Goal: Task Accomplishment & Management: Manage account settings

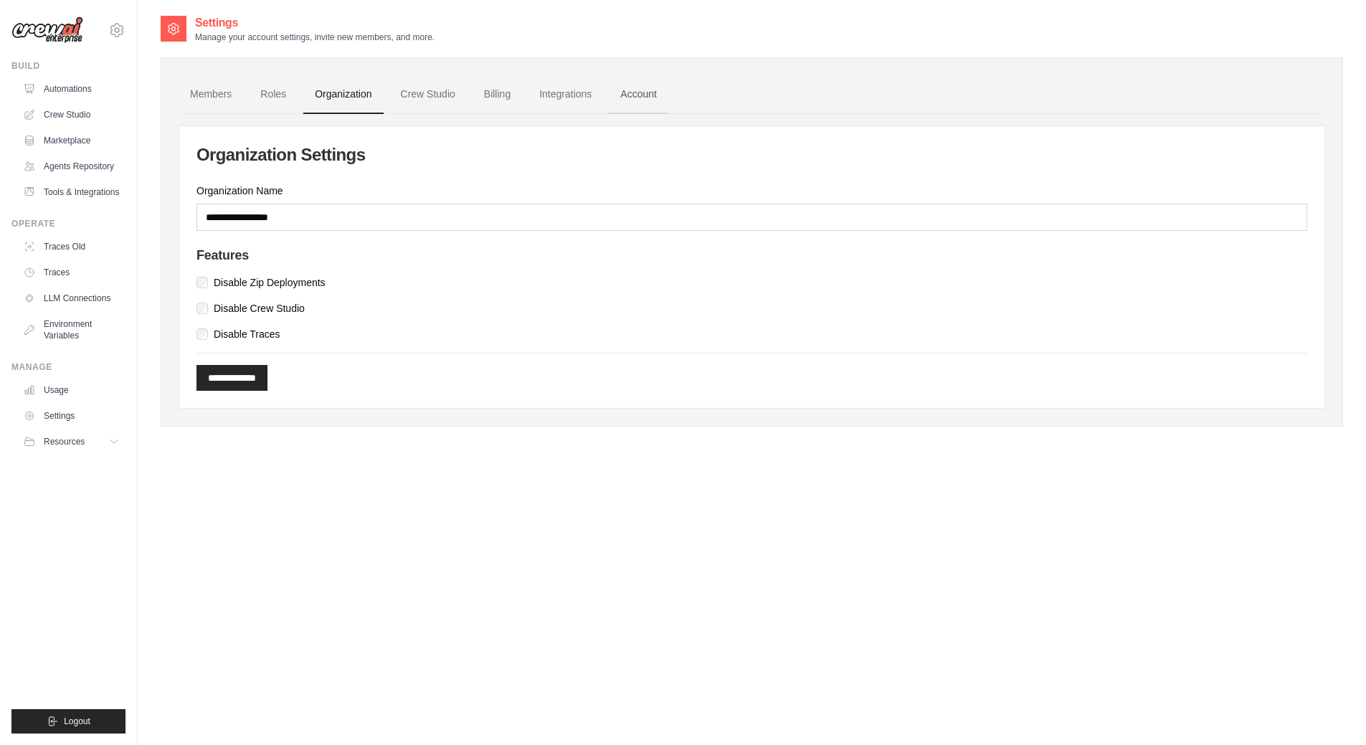
click at [655, 82] on link "Account" at bounding box center [639, 94] width 60 height 39
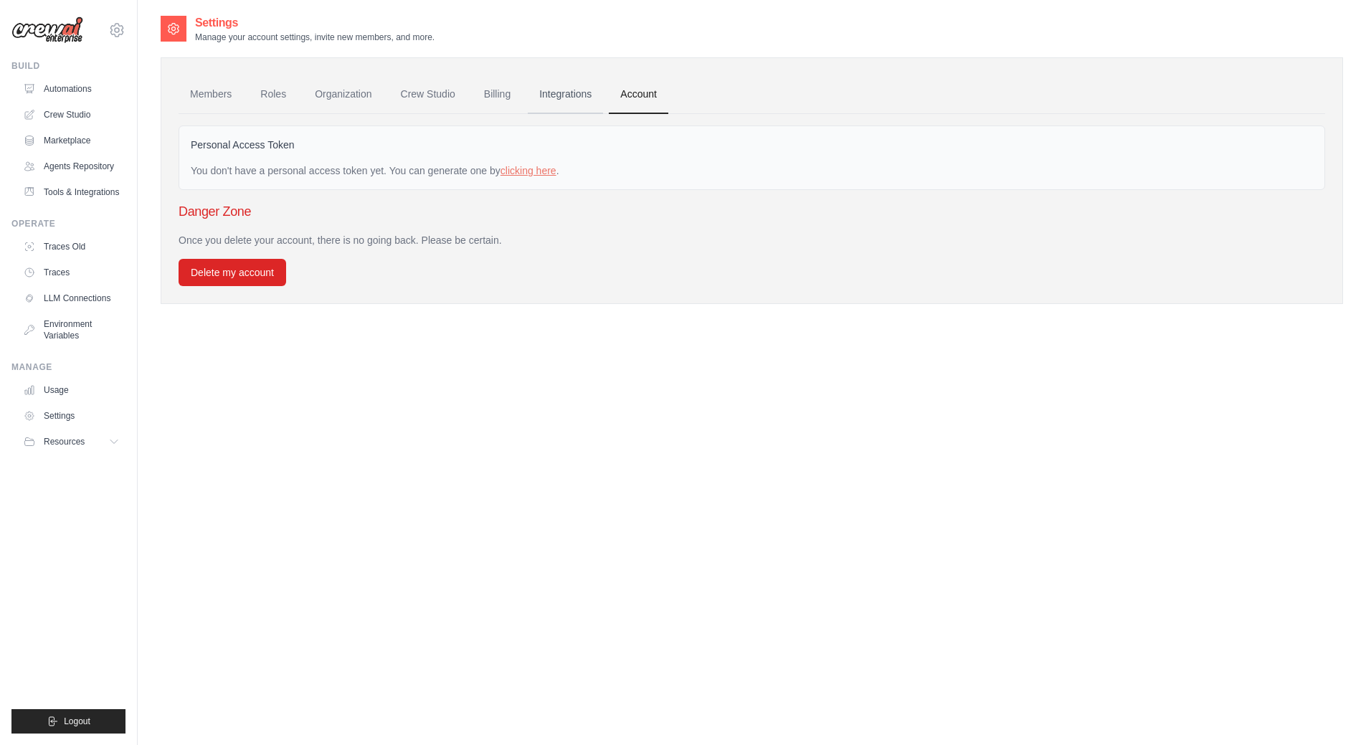
click at [570, 86] on link "Integrations" at bounding box center [565, 94] width 75 height 39
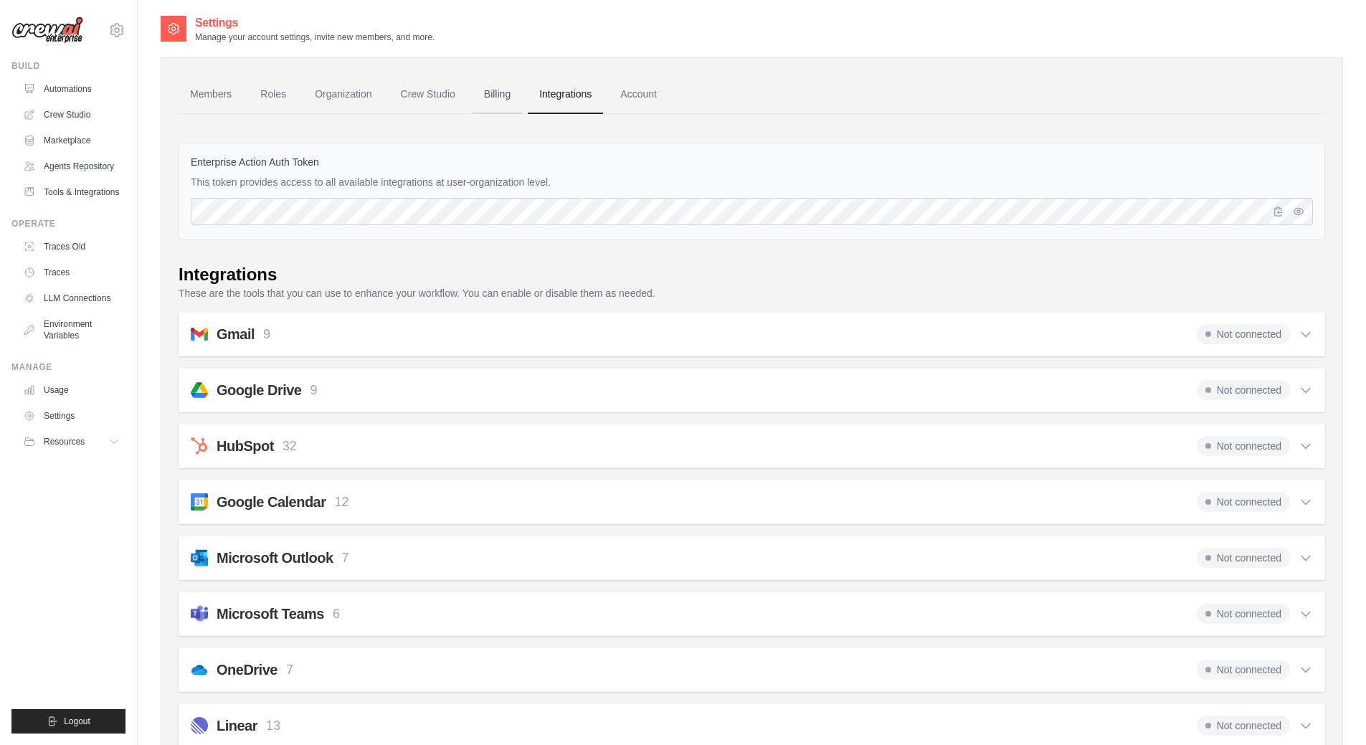
click at [496, 90] on link "Billing" at bounding box center [497, 94] width 49 height 39
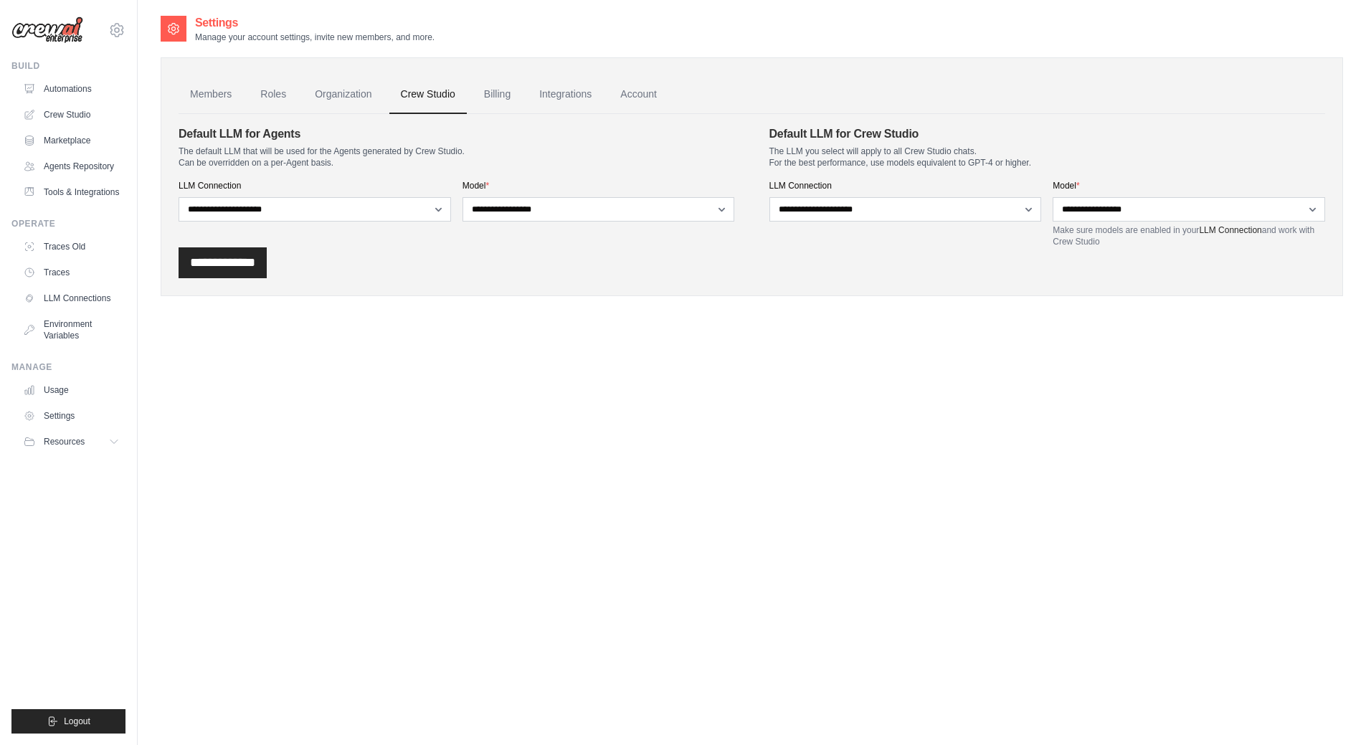
click at [352, 95] on link "Organization" at bounding box center [343, 94] width 80 height 39
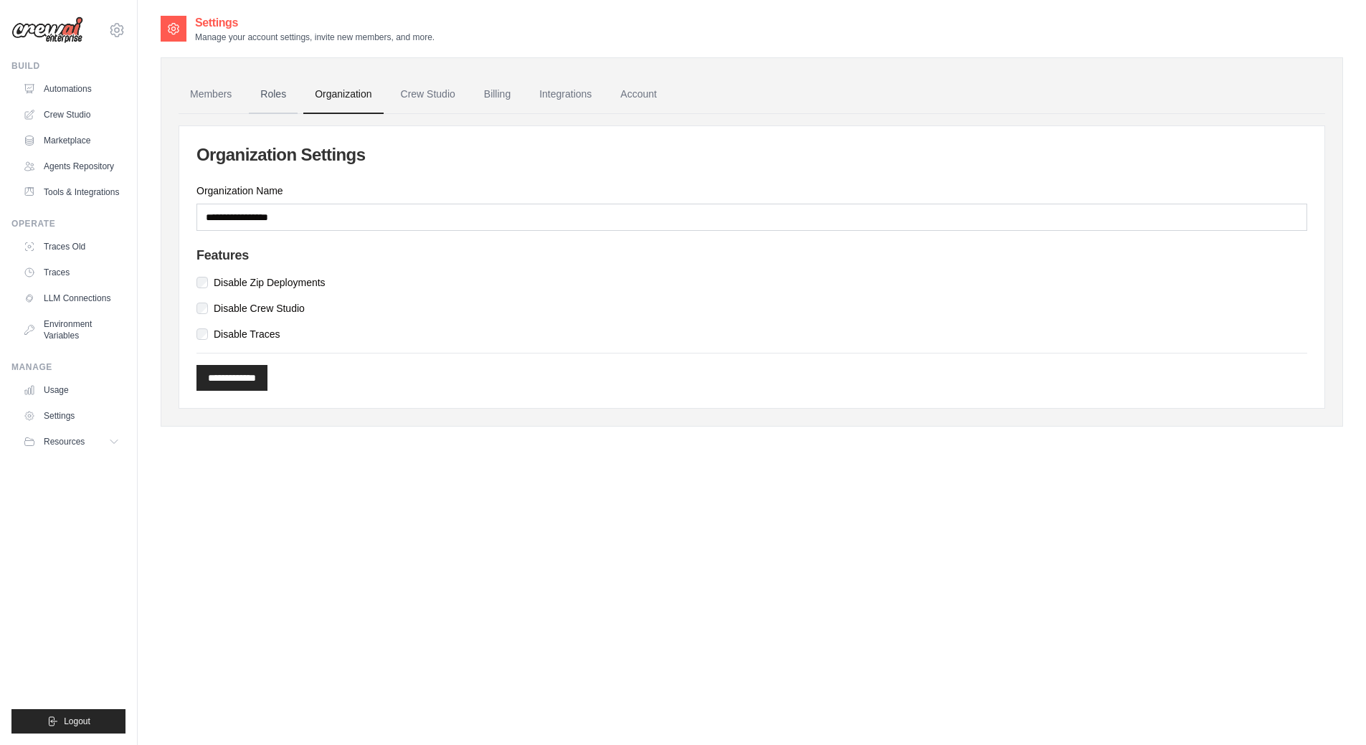
click at [267, 99] on link "Roles" at bounding box center [273, 94] width 49 height 39
